Goal: Information Seeking & Learning: Learn about a topic

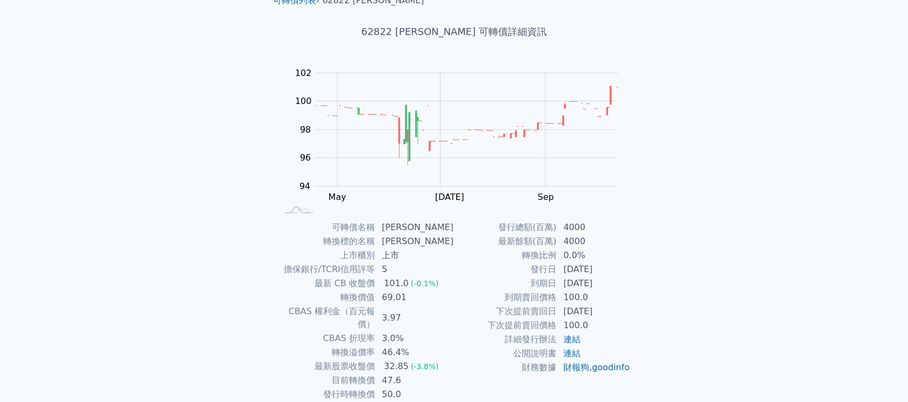
scroll to position [72, 0]
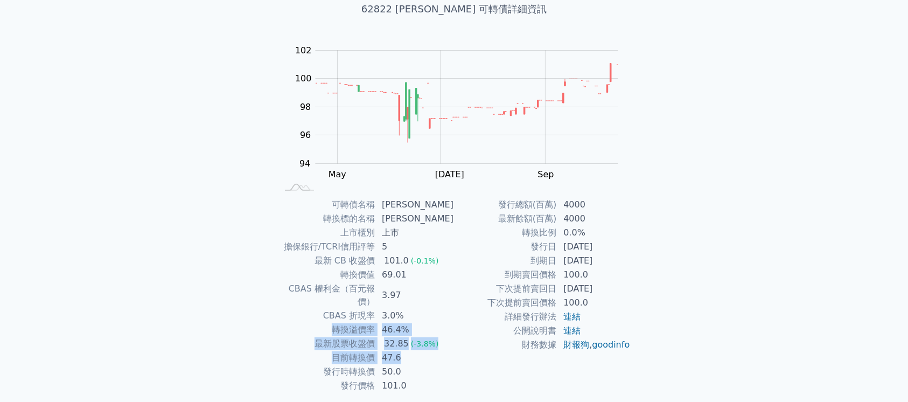
drag, startPoint x: 319, startPoint y: 315, endPoint x: 412, endPoint y: 342, distance: 97.1
click at [412, 342] on tbody "可轉債名稱 [PERSON_NAME] 轉換標的名稱 康舒 上市櫃別 上市 擔保銀行/TCRI信用評等 5 最新 CB 收盤價 101.0 (-0.1%) 轉…" at bounding box center [365, 295] width 177 height 195
click at [435, 350] on td "47.6" at bounding box center [414, 357] width 79 height 14
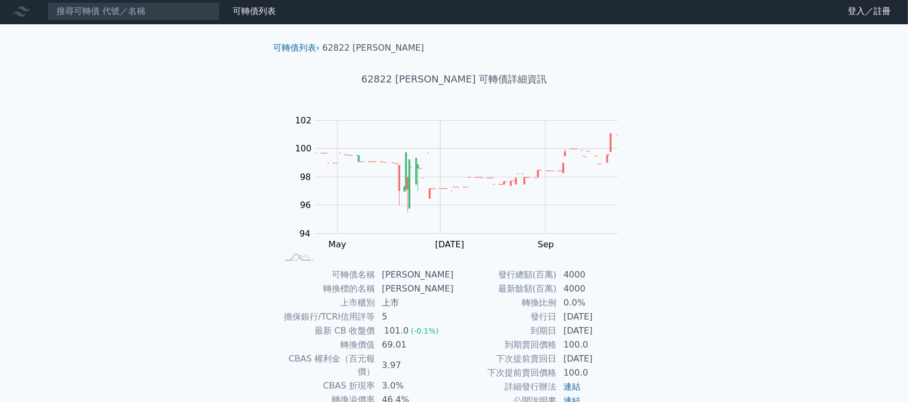
scroll to position [0, 0]
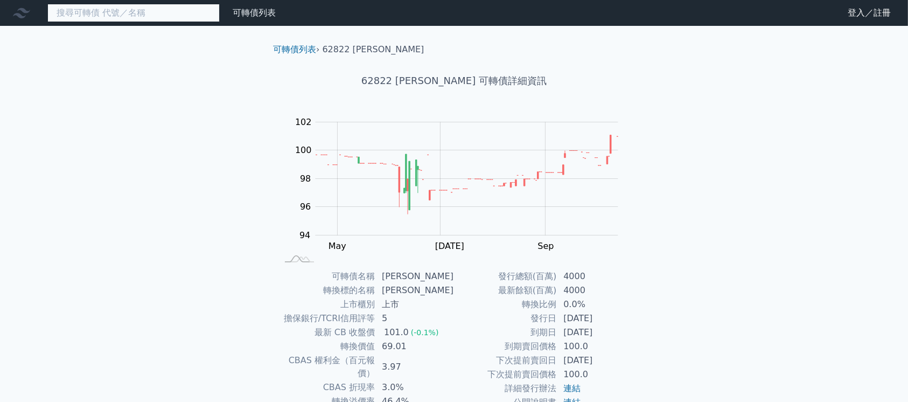
click at [135, 4] on input at bounding box center [133, 13] width 172 height 18
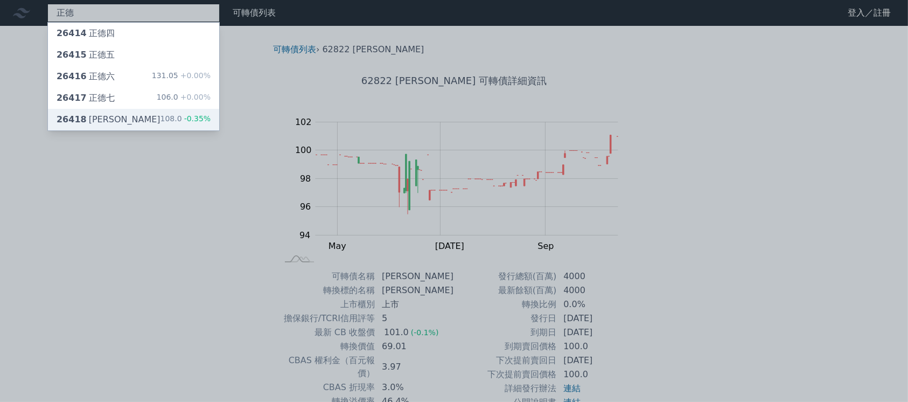
type input "正德"
click at [159, 114] on div "26418 正德八 108.0 -0.35%" at bounding box center [133, 120] width 171 height 22
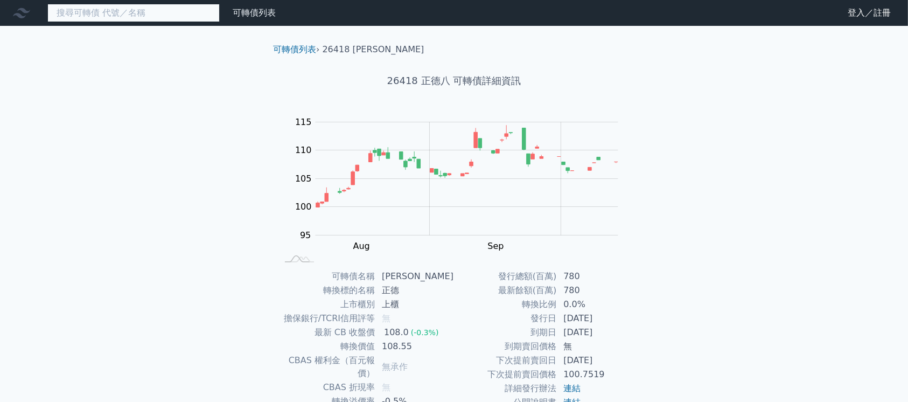
click at [96, 14] on input at bounding box center [133, 13] width 172 height 18
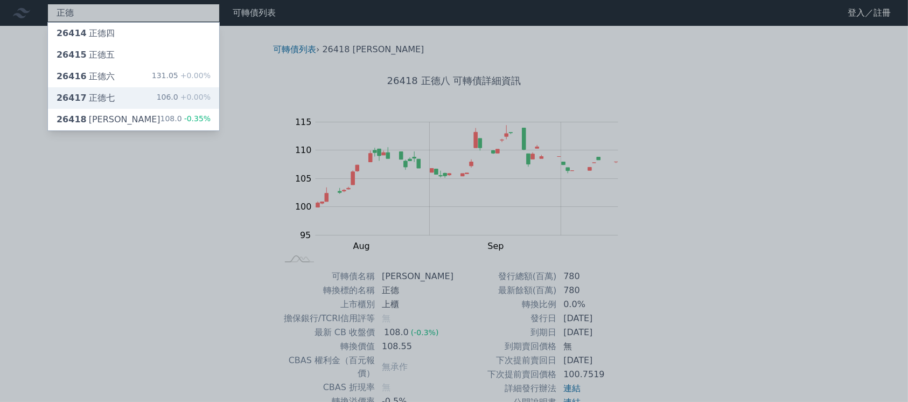
type input "正德"
click at [135, 95] on div "26417 正德七 106.0 +0.00%" at bounding box center [133, 98] width 171 height 22
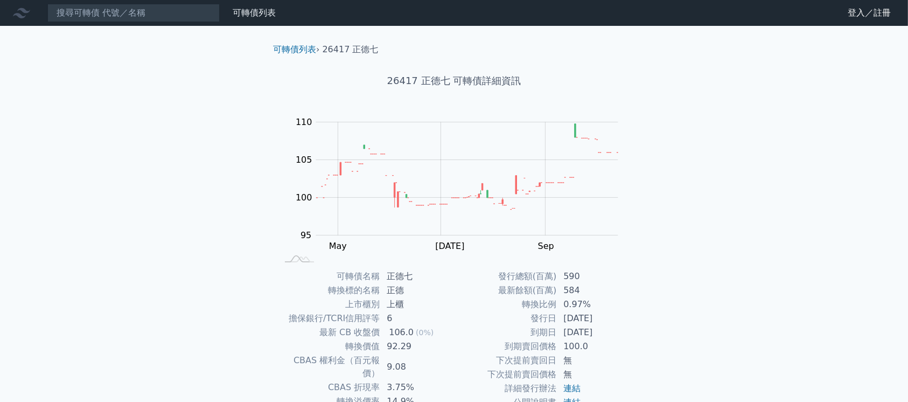
click at [124, 26] on div "可轉債列表 財務數據 可轉債列表 財務數據 登入／註冊 登入／註冊 可轉債列表 › 26417 正德七 26417 正德七 可轉債詳細資訊 Zoom Out …" at bounding box center [454, 255] width 908 height 511
click at [125, 19] on input at bounding box center [133, 13] width 172 height 18
click at [111, 16] on input at bounding box center [133, 13] width 172 height 18
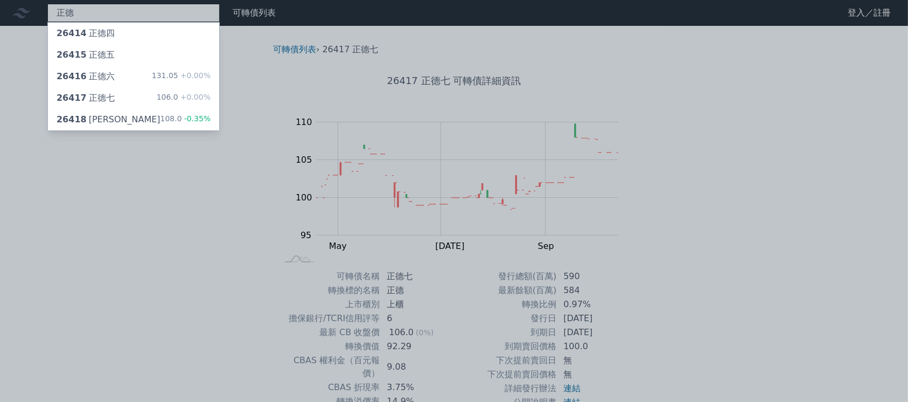
type input "正德"
click at [149, 164] on div at bounding box center [454, 201] width 908 height 402
click at [162, 8] on div "正德 26414 正德四 26415 正德五 26416 正德六 131.05 +0.00% 26417 正德七 106.0 +0.00% 26418 正德八…" at bounding box center [133, 13] width 172 height 18
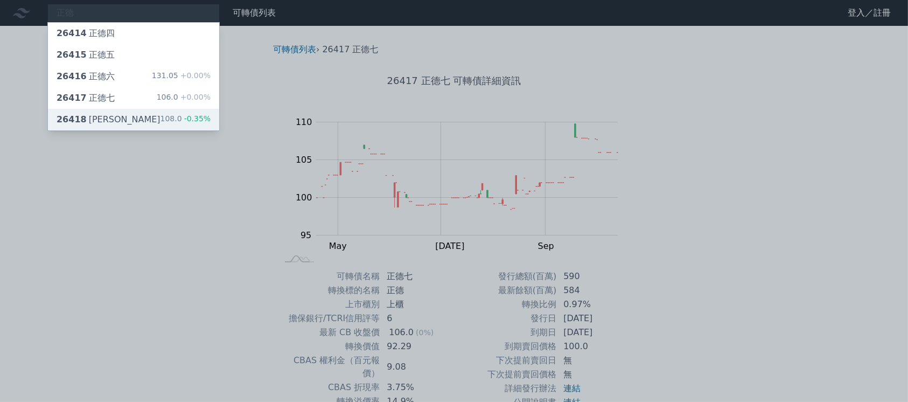
click at [131, 115] on div "26418 正德八 108.0 -0.35%" at bounding box center [133, 120] width 171 height 22
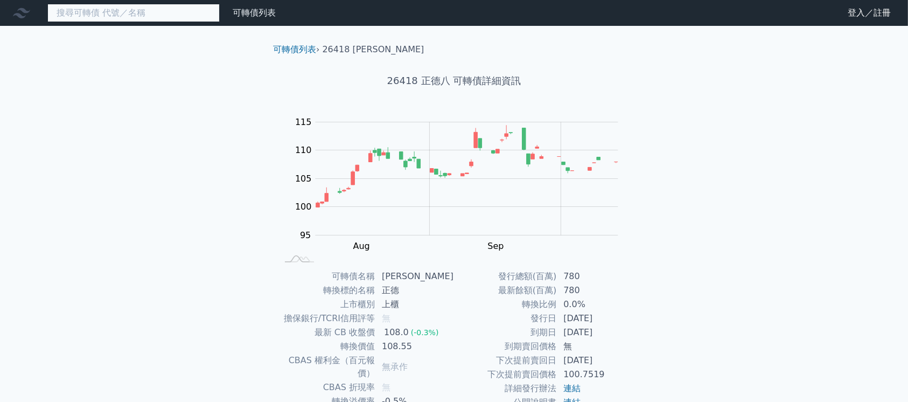
click at [141, 12] on input at bounding box center [133, 13] width 172 height 18
click at [116, 10] on input at bounding box center [133, 13] width 172 height 18
paste input "2641"
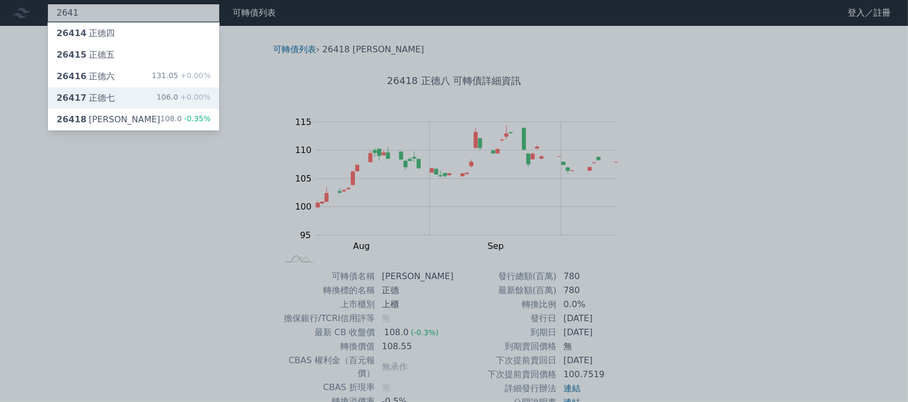
type input "2641"
click at [142, 103] on div "26417 正德七 106.0 +0.00%" at bounding box center [133, 98] width 171 height 22
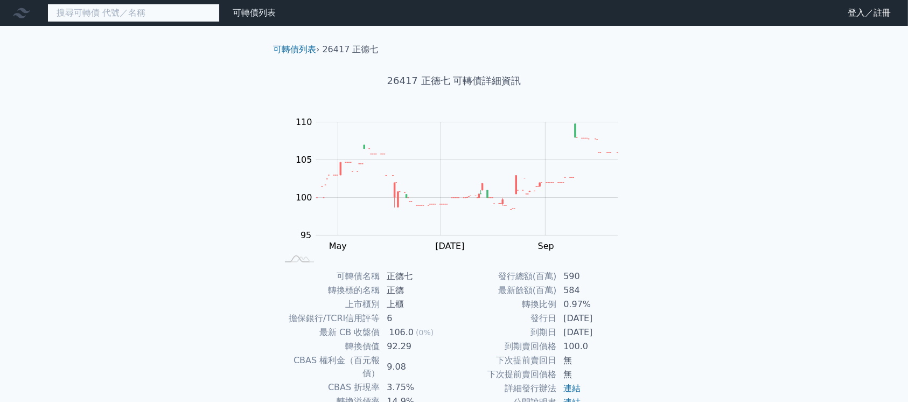
click at [132, 13] on input at bounding box center [133, 13] width 172 height 18
